Goal: Information Seeking & Learning: Learn about a topic

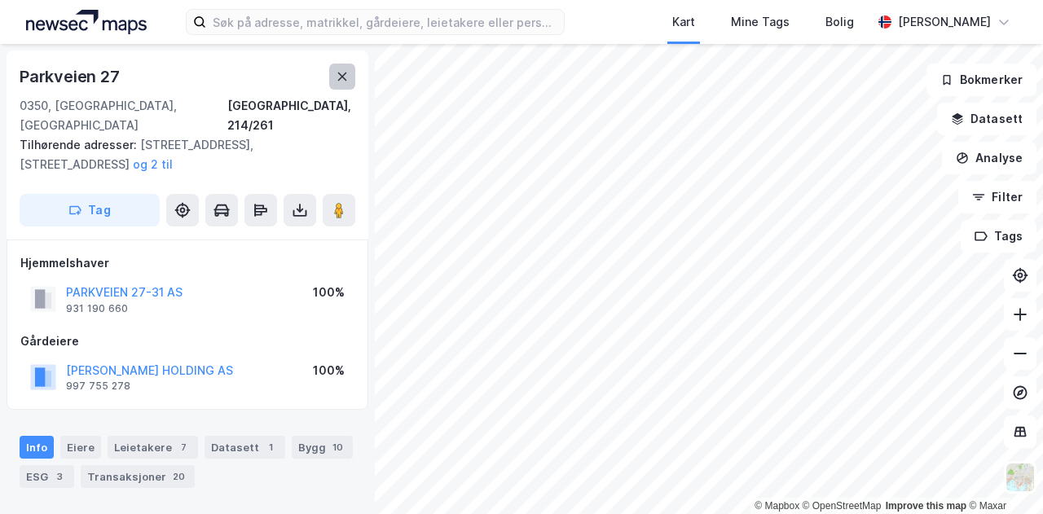
click at [334, 74] on button at bounding box center [342, 77] width 26 height 26
